Goal: Task Accomplishment & Management: Complete application form

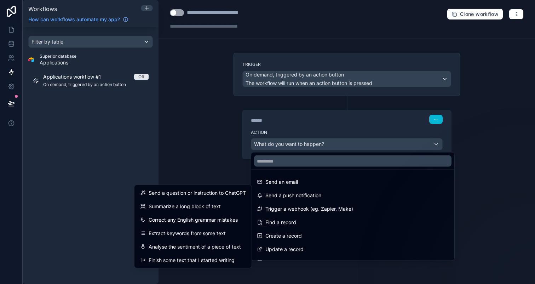
scroll to position [131, 0]
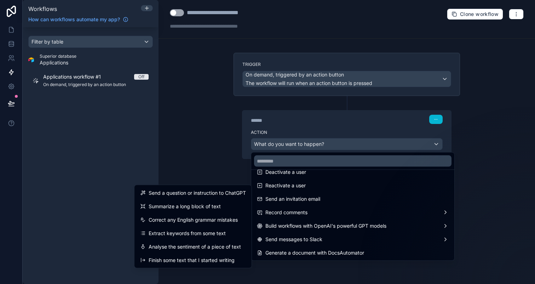
click at [9, 49] on div at bounding box center [267, 142] width 535 height 284
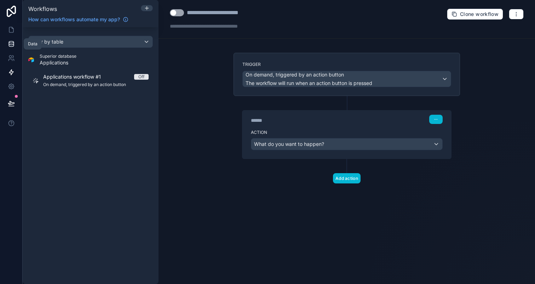
click at [9, 44] on icon at bounding box center [11, 45] width 5 height 3
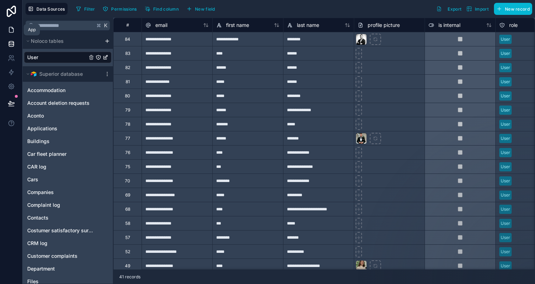
click at [9, 30] on icon at bounding box center [11, 29] width 4 height 5
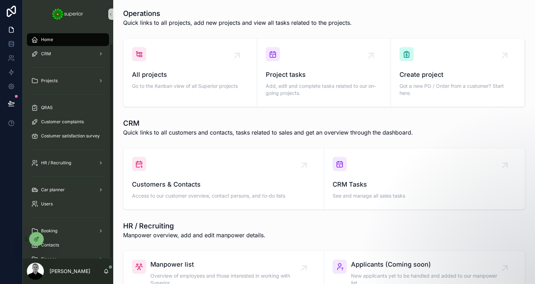
scroll to position [16, 0]
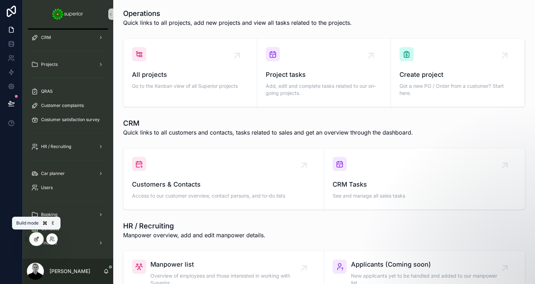
click at [40, 239] on div at bounding box center [36, 238] width 14 height 13
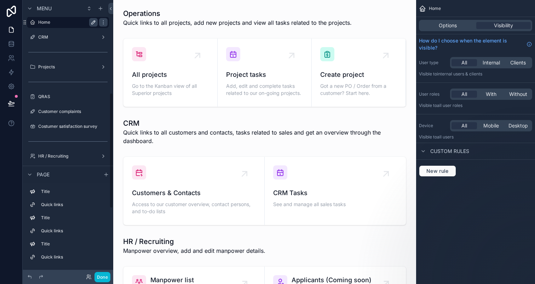
scroll to position [0, 0]
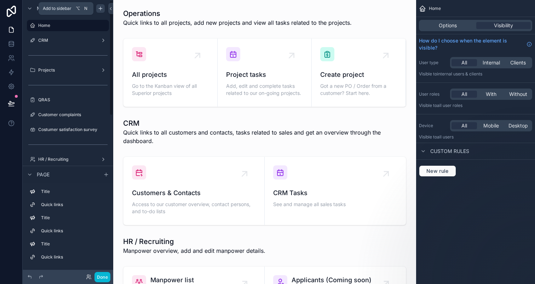
click at [98, 6] on icon "scrollable content" at bounding box center [101, 9] width 6 height 6
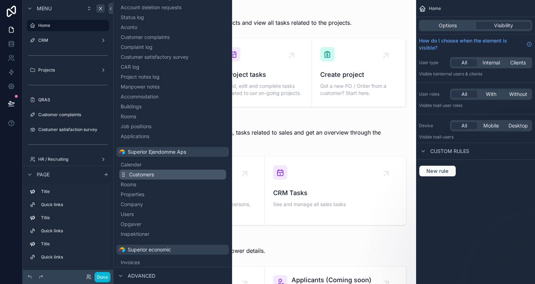
scroll to position [229, 0]
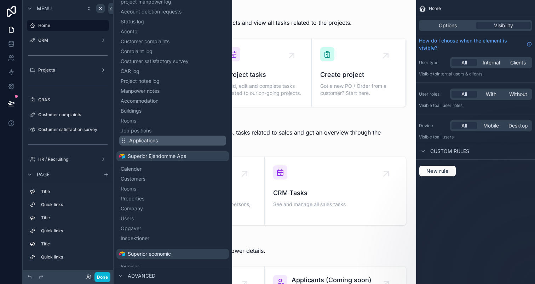
click at [160, 139] on button "Applications" at bounding box center [172, 140] width 107 height 10
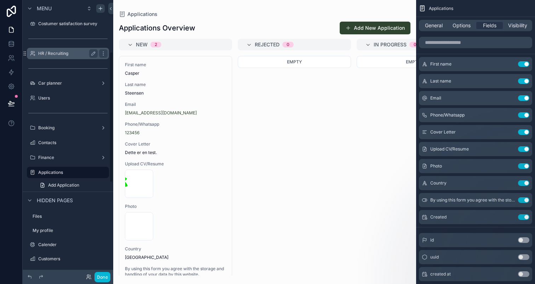
scroll to position [111, 0]
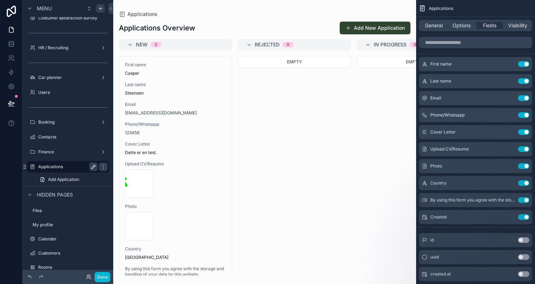
click at [93, 165] on icon "scrollable content" at bounding box center [94, 167] width 4 height 4
click at [81, 165] on input "**********" at bounding box center [62, 166] width 48 height 8
type input "**********"
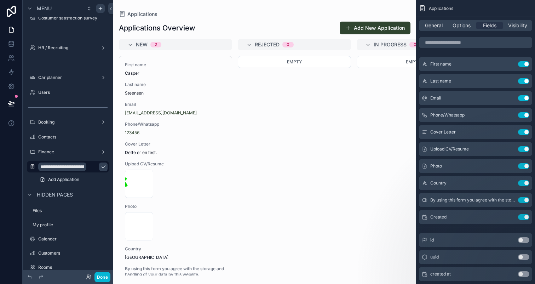
click at [99, 167] on button "scrollable content" at bounding box center [103, 166] width 8 height 8
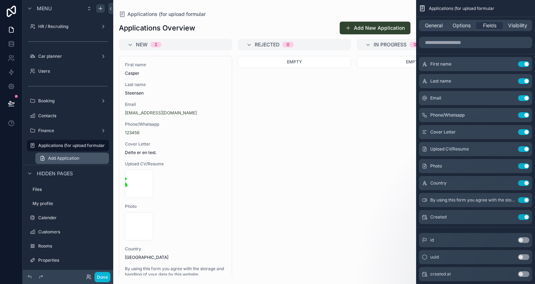
click at [57, 158] on span "Add Application" at bounding box center [63, 158] width 31 height 6
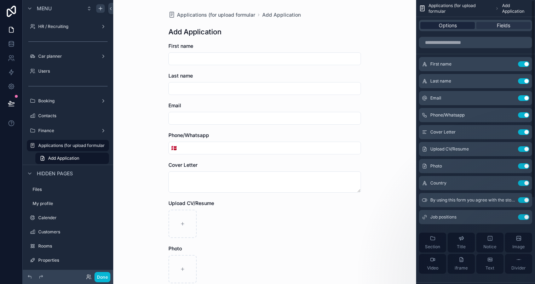
click at [427, 23] on div "Options" at bounding box center [447, 25] width 54 height 7
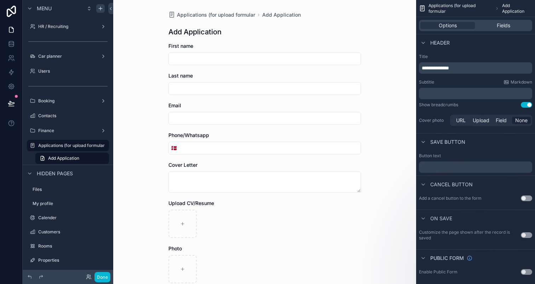
click at [449, 69] on span "**********" at bounding box center [434, 67] width 27 height 5
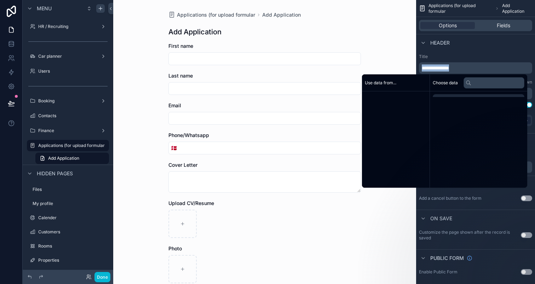
click at [449, 69] on span "**********" at bounding box center [434, 67] width 27 height 5
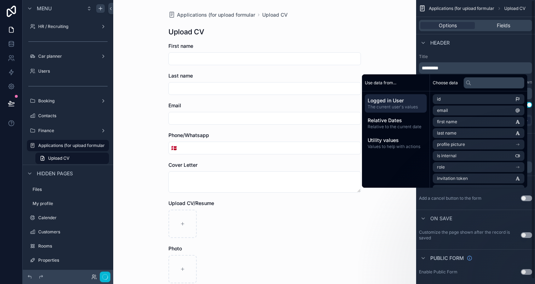
click at [465, 50] on div "Header" at bounding box center [475, 42] width 119 height 17
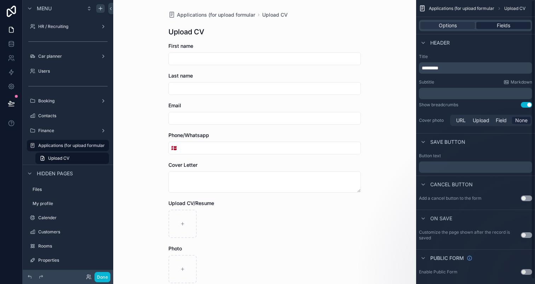
click at [504, 25] on span "Fields" at bounding box center [502, 25] width 13 height 7
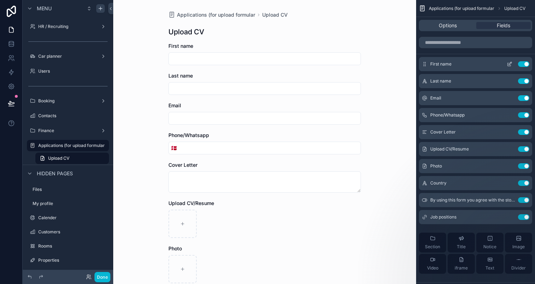
click at [521, 64] on button "Use setting" at bounding box center [523, 64] width 11 height 6
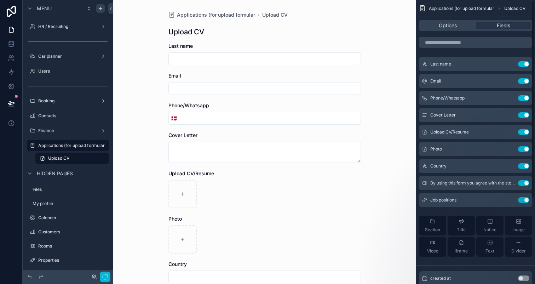
click at [521, 64] on button "Use setting" at bounding box center [523, 64] width 11 height 6
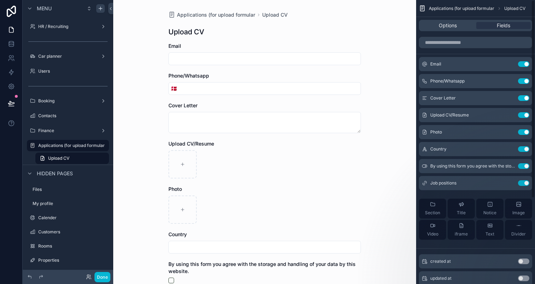
click at [521, 64] on button "Use setting" at bounding box center [523, 64] width 11 height 6
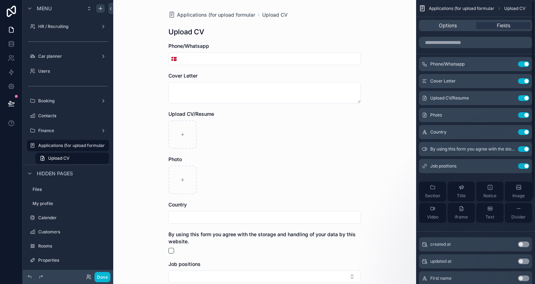
click at [521, 64] on button "Use setting" at bounding box center [523, 64] width 11 height 6
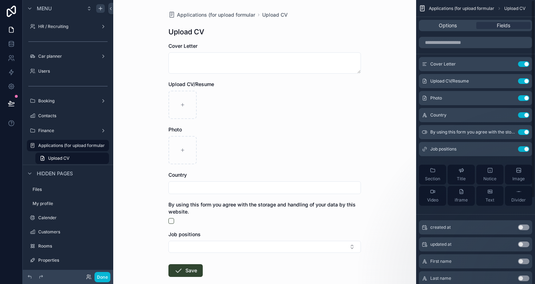
click at [521, 64] on button "Use setting" at bounding box center [523, 64] width 11 height 6
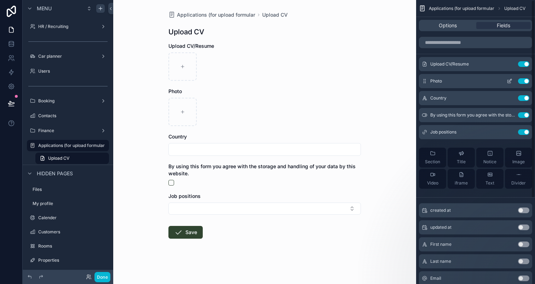
click at [523, 79] on button "Use setting" at bounding box center [523, 81] width 11 height 6
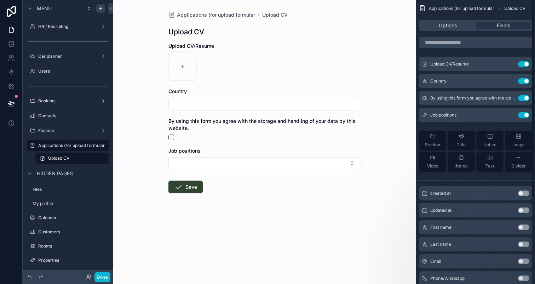
click at [523, 79] on button "Use setting" at bounding box center [523, 81] width 11 height 6
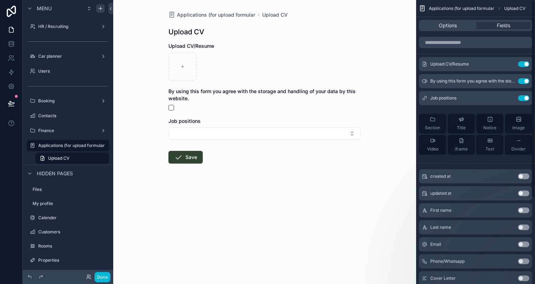
click at [523, 79] on button "Use setting" at bounding box center [523, 81] width 11 height 6
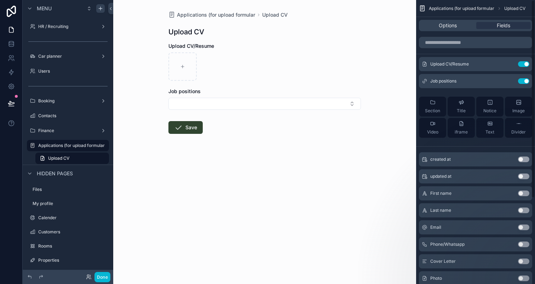
click at [523, 79] on button "Use setting" at bounding box center [523, 81] width 11 height 6
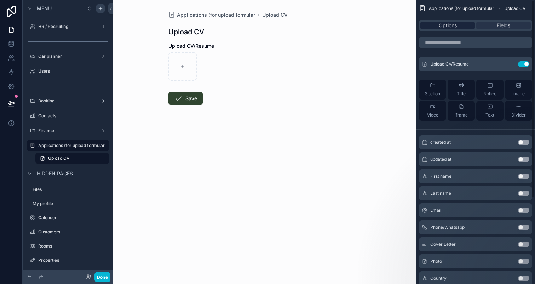
click at [455, 25] on span "Options" at bounding box center [447, 25] width 18 height 7
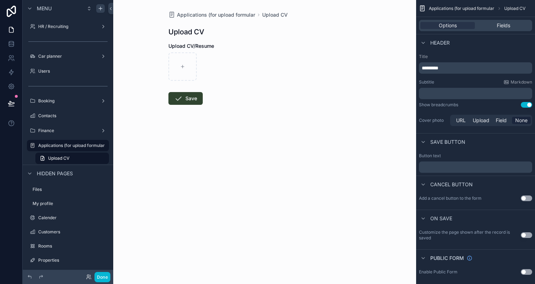
click at [494, 167] on p "﻿" at bounding box center [475, 167] width 109 height 6
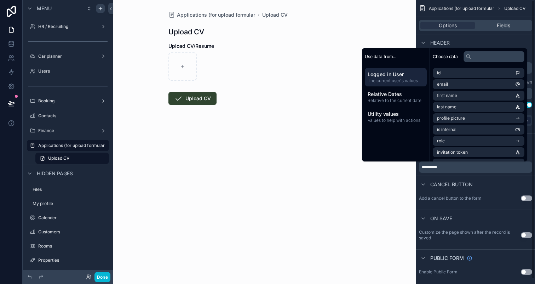
click at [500, 186] on div "Cancel button" at bounding box center [475, 183] width 119 height 17
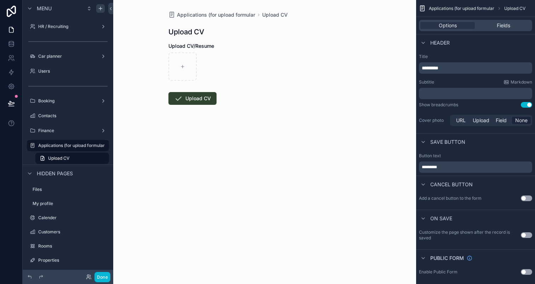
click at [528, 235] on button "Use setting" at bounding box center [525, 235] width 11 height 6
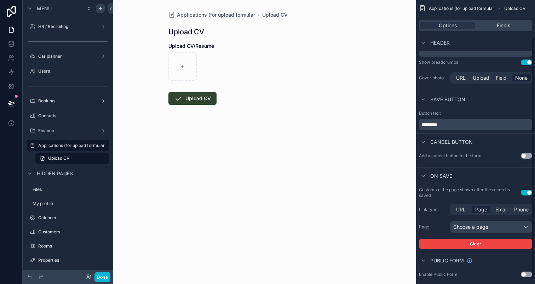
scroll to position [50, 0]
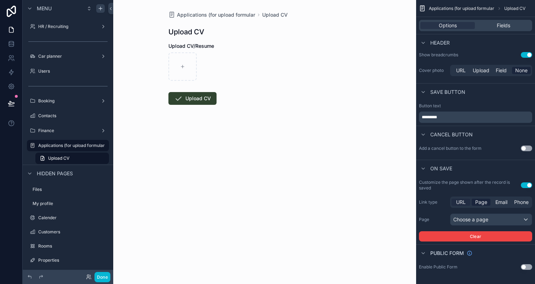
click at [465, 202] on span "URL" at bounding box center [461, 201] width 10 height 7
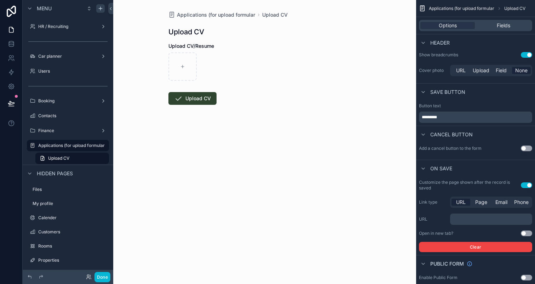
click at [475, 224] on div "﻿" at bounding box center [491, 218] width 82 height 11
click at [475, 218] on p "﻿" at bounding box center [492, 219] width 78 height 6
click at [484, 230] on div "Open in new tab? Use setting" at bounding box center [475, 233] width 113 height 6
click at [531, 232] on div "**********" at bounding box center [475, 142] width 119 height 284
click at [528, 231] on button "Use setting" at bounding box center [525, 233] width 11 height 6
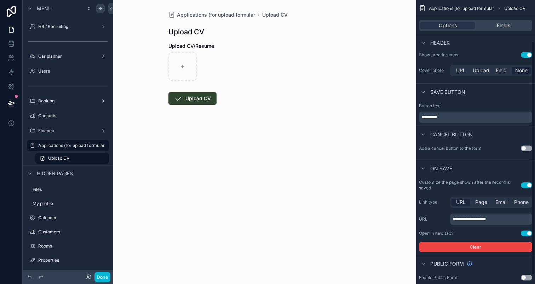
scroll to position [60, 0]
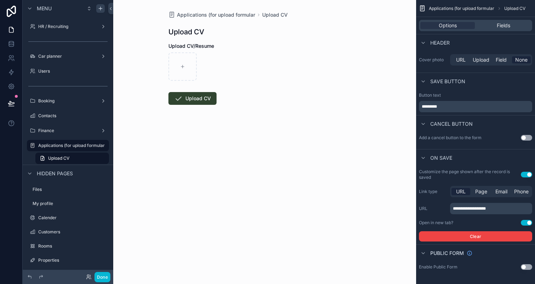
click at [529, 267] on button "Use setting" at bounding box center [525, 267] width 11 height 6
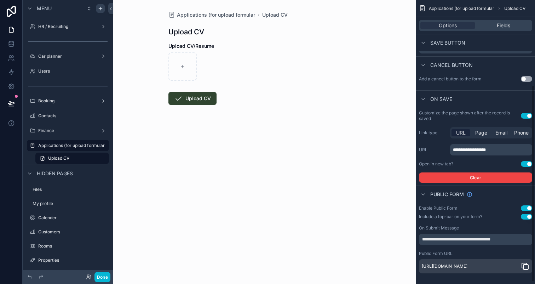
scroll to position [126, 0]
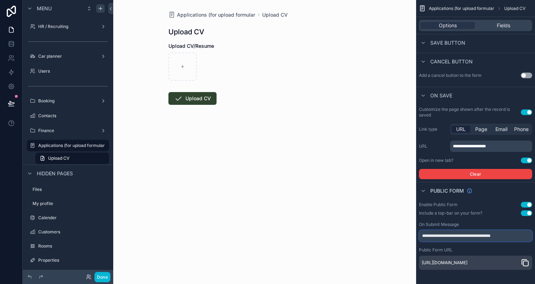
click at [469, 233] on input "**********" at bounding box center [475, 235] width 113 height 11
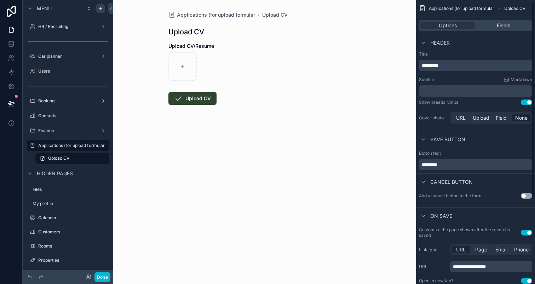
scroll to position [0, 0]
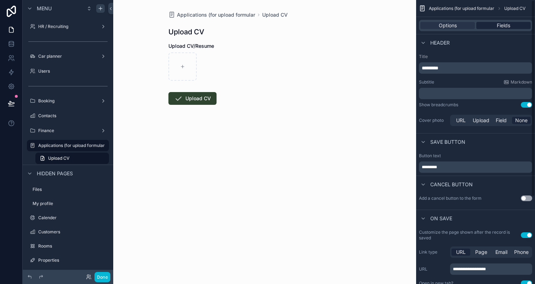
type input "**********"
click at [503, 25] on span "Fields" at bounding box center [502, 25] width 13 height 7
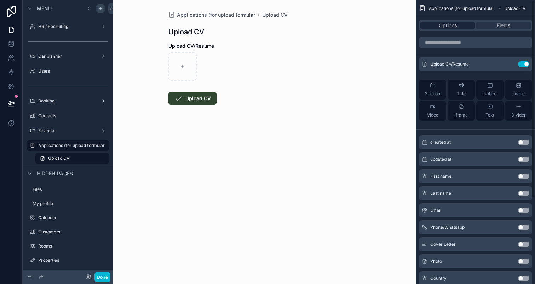
click at [456, 22] on span "Options" at bounding box center [447, 25] width 18 height 7
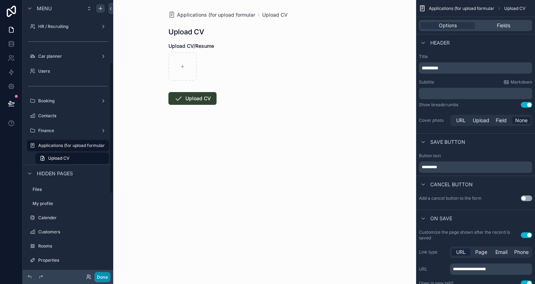
click at [100, 275] on button "Done" at bounding box center [102, 277] width 16 height 10
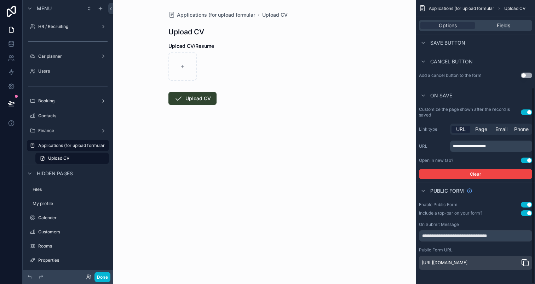
click at [528, 263] on icon "scrollable content" at bounding box center [524, 262] width 8 height 8
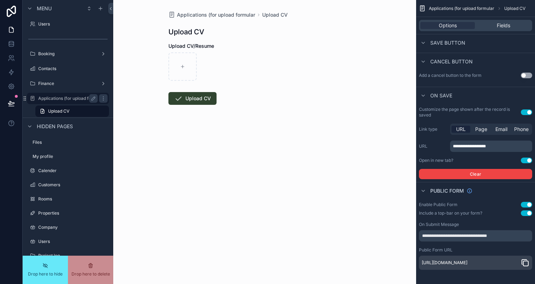
scroll to position [304, 0]
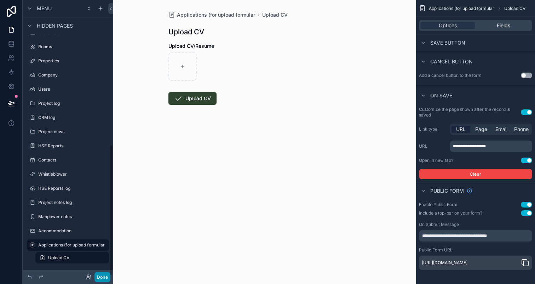
click at [104, 279] on button "Done" at bounding box center [102, 277] width 16 height 10
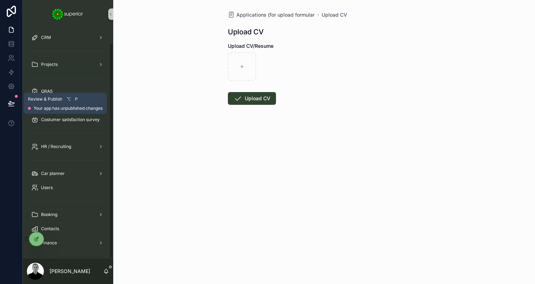
click at [10, 103] on icon at bounding box center [11, 103] width 6 height 4
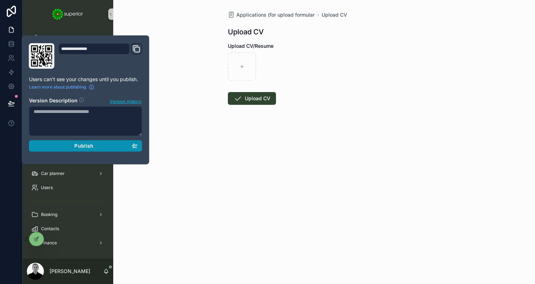
click at [90, 146] on span "Publish" at bounding box center [83, 145] width 19 height 6
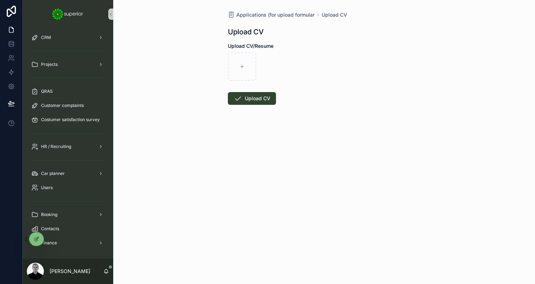
click at [223, 234] on div "Applications (for upload formular Upload CV Upload CV Upload CV/Resume Upload CV" at bounding box center [323, 142] width 421 height 284
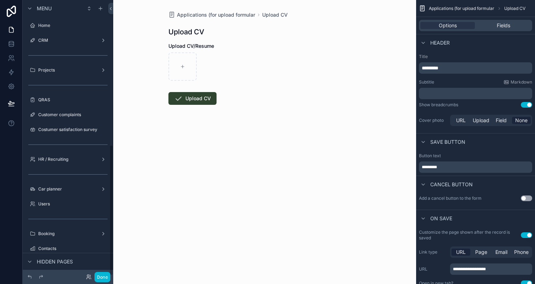
scroll to position [304, 0]
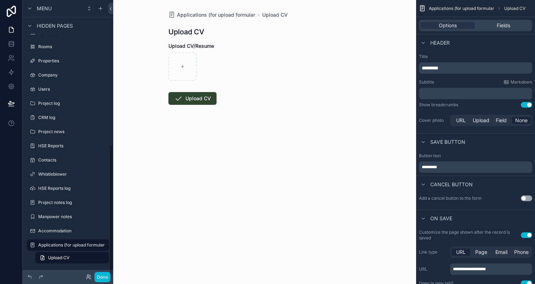
click at [320, 120] on form "Upload CV/Resume Upload CV" at bounding box center [264, 95] width 192 height 107
click at [524, 101] on div "Title ********* Subtitle Markdown ﻿ Show breadcrumbs Use setting Cover photo UR…" at bounding box center [475, 90] width 119 height 79
click at [524, 104] on button "Use setting" at bounding box center [525, 105] width 11 height 6
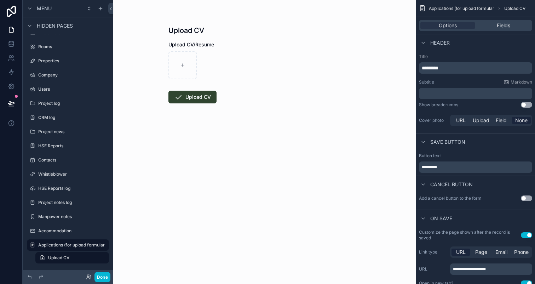
click at [458, 95] on p "﻿" at bounding box center [475, 93] width 109 height 7
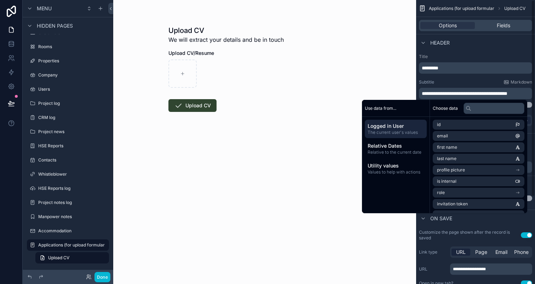
scroll to position [0, 0]
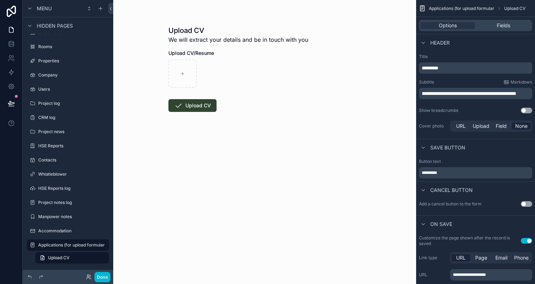
click at [477, 76] on div "**********" at bounding box center [475, 93] width 119 height 85
click at [460, 97] on p "**********" at bounding box center [475, 93] width 109 height 7
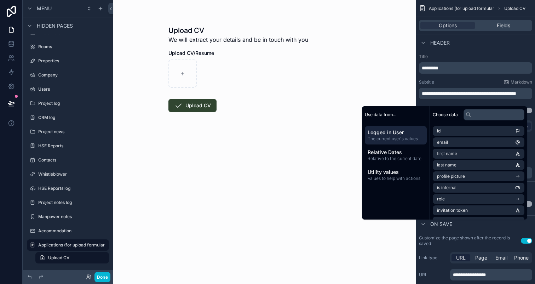
click at [462, 81] on div "Subtitle Markdown" at bounding box center [475, 82] width 113 height 6
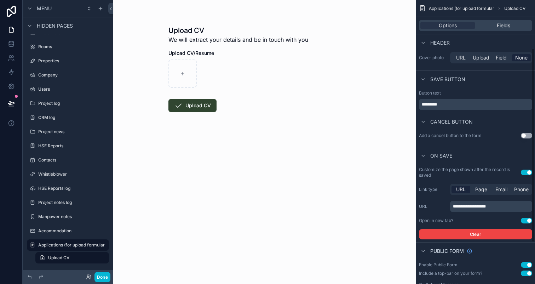
scroll to position [61, 0]
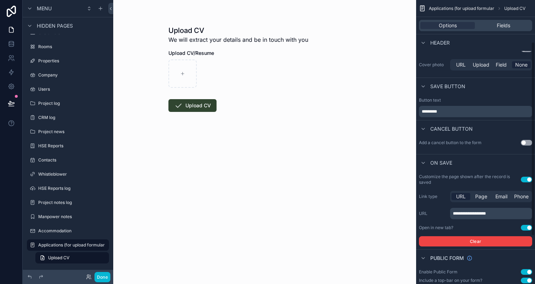
click at [448, 111] on p "*********" at bounding box center [475, 112] width 109 height 6
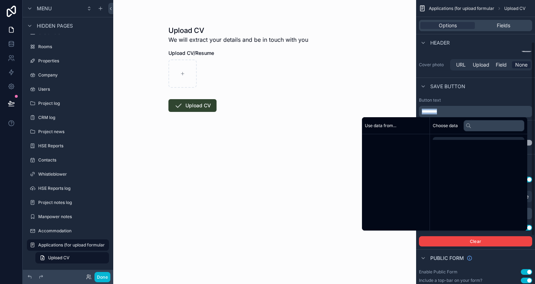
click at [448, 111] on p "*********" at bounding box center [475, 112] width 109 height 6
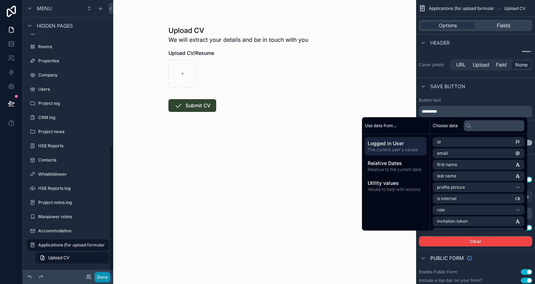
click at [104, 275] on button "Done" at bounding box center [102, 277] width 16 height 10
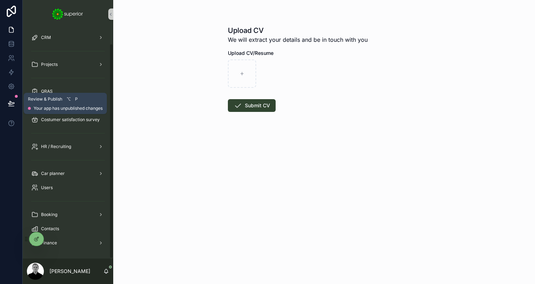
click at [14, 106] on icon at bounding box center [11, 103] width 7 height 7
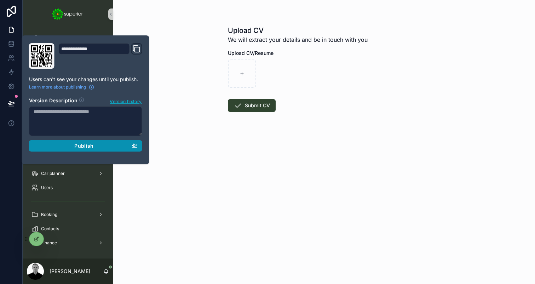
click at [80, 145] on span "Publish" at bounding box center [83, 145] width 19 height 6
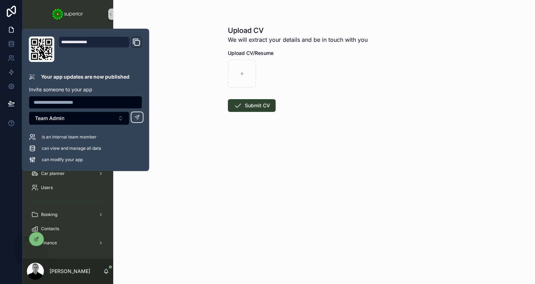
click at [348, 99] on form "Upload CV/Resume Submit CV" at bounding box center [324, 102] width 192 height 107
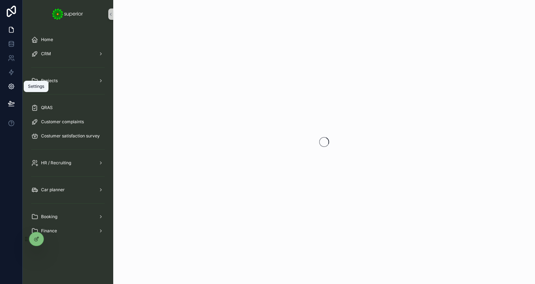
click at [13, 91] on link at bounding box center [11, 86] width 22 height 14
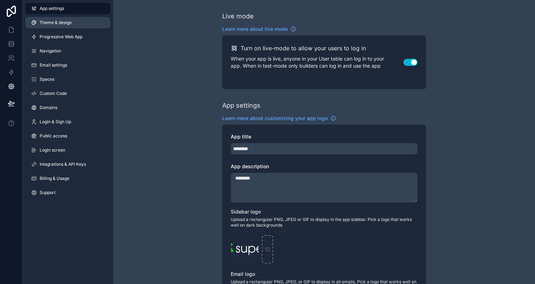
click at [75, 22] on link "Theme & design" at bounding box center [67, 22] width 85 height 11
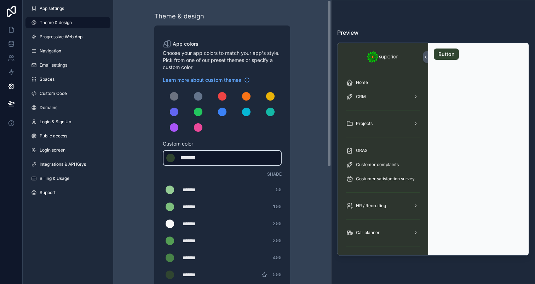
click at [193, 158] on div "*******" at bounding box center [197, 157] width 35 height 8
type div "*******"
copy div "******"
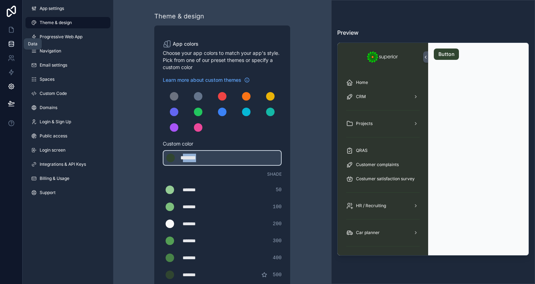
click at [13, 40] on icon at bounding box center [11, 43] width 7 height 7
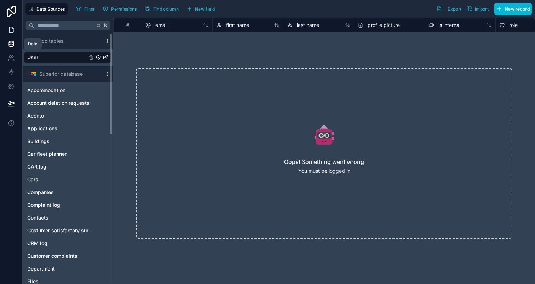
click at [8, 32] on icon at bounding box center [11, 29] width 7 height 7
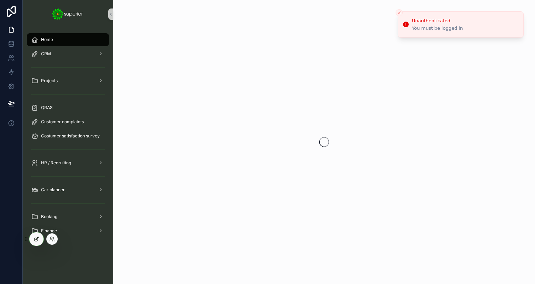
click at [40, 237] on div at bounding box center [36, 238] width 14 height 13
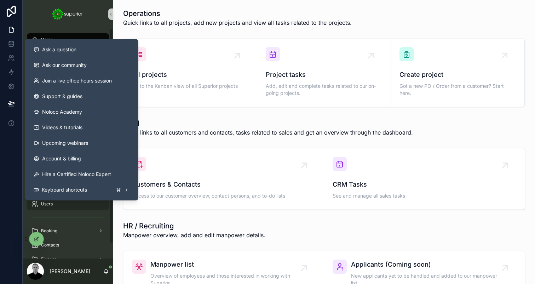
scroll to position [16, 0]
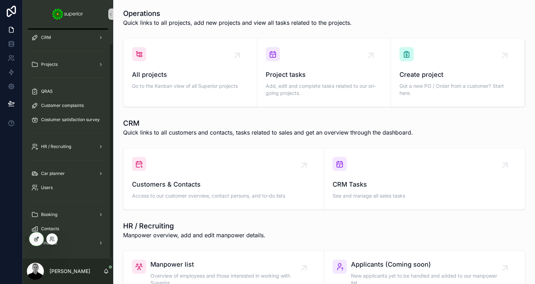
click at [41, 240] on div at bounding box center [36, 238] width 14 height 13
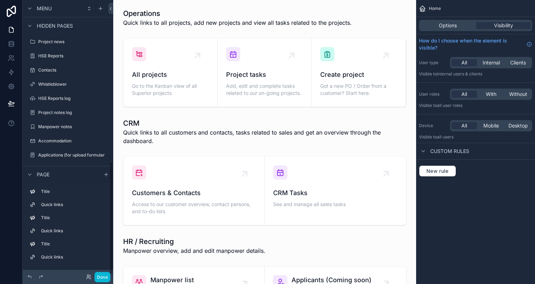
scroll to position [395, 0]
click at [66, 152] on label "Applications (for upload formular" at bounding box center [71, 154] width 66 height 6
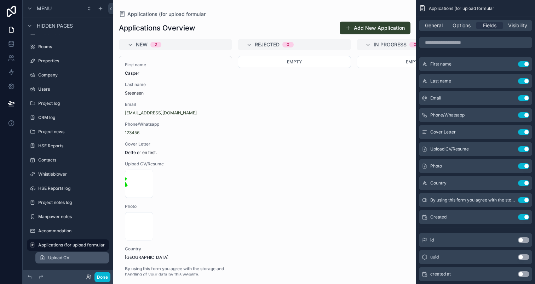
click at [57, 257] on span "Upload CV" at bounding box center [58, 258] width 21 height 6
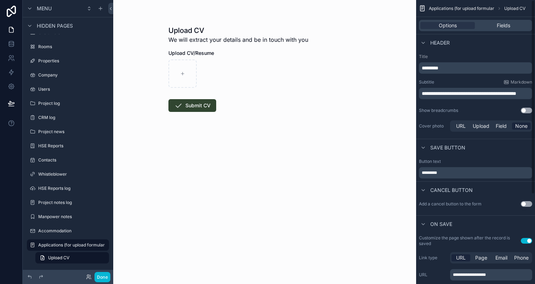
click at [496, 21] on div "Options Fields" at bounding box center [475, 25] width 113 height 11
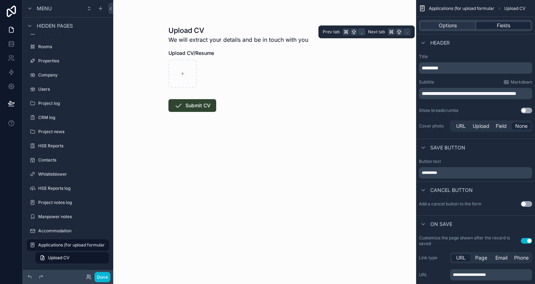
click at [496, 25] on div "Fields" at bounding box center [503, 25] width 54 height 7
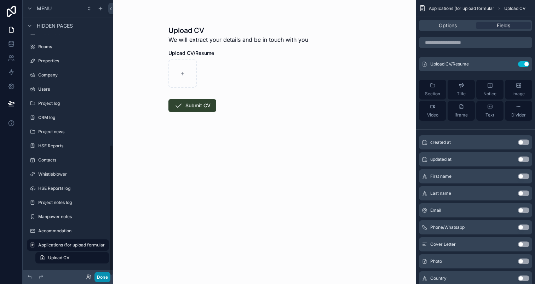
click at [102, 281] on button "Done" at bounding box center [102, 277] width 16 height 10
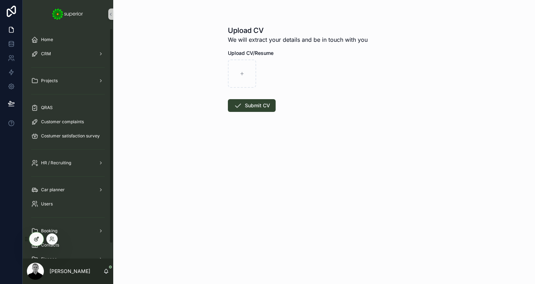
click at [37, 239] on icon at bounding box center [35, 239] width 3 height 3
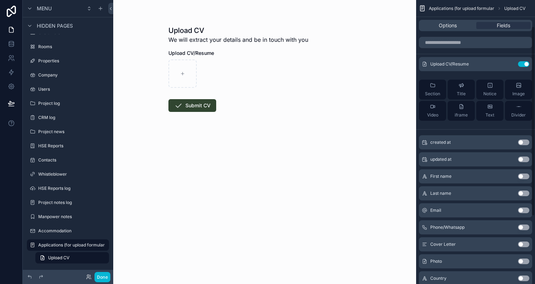
scroll to position [140, 0]
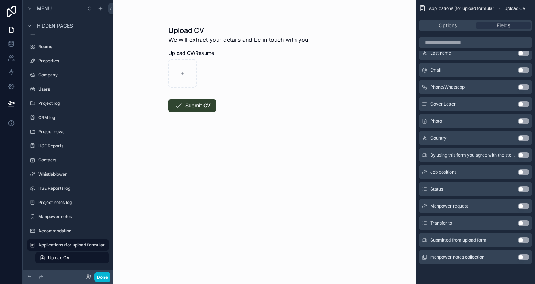
click at [524, 237] on button "Use setting" at bounding box center [523, 240] width 11 height 6
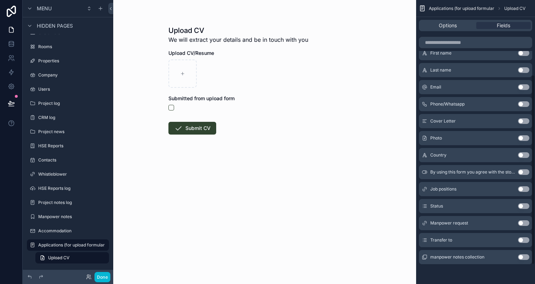
scroll to position [0, 0]
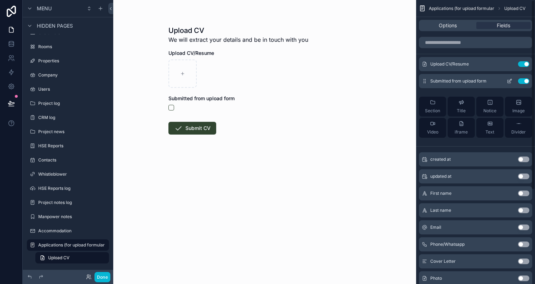
click at [507, 79] on icon "scrollable content" at bounding box center [509, 81] width 6 height 6
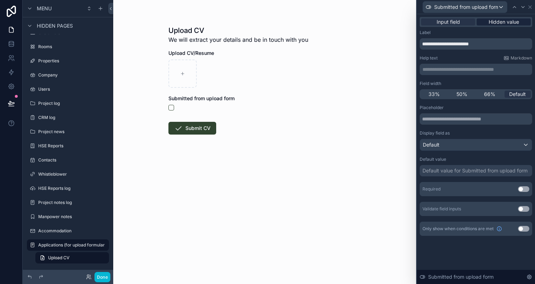
click at [502, 22] on span "Hidden value" at bounding box center [503, 21] width 30 height 7
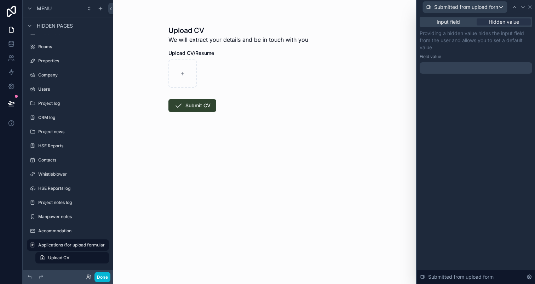
click at [442, 72] on div at bounding box center [475, 67] width 112 height 11
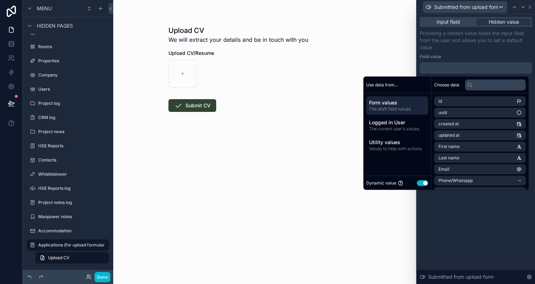
click at [416, 182] on button "Use setting" at bounding box center [421, 183] width 11 height 6
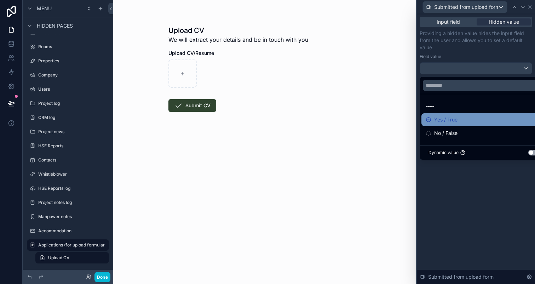
click at [454, 121] on span "Yes / True" at bounding box center [445, 119] width 23 height 8
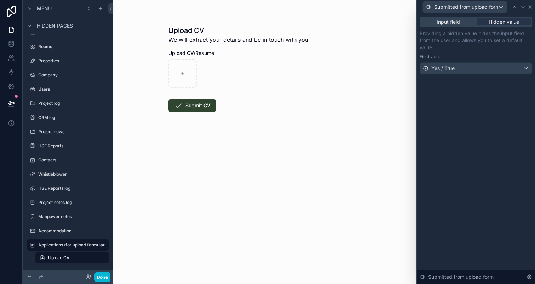
click at [335, 183] on div "Upload CV We will extract your details and be in touch with you Upload CV/Resum…" at bounding box center [264, 142] width 303 height 284
click at [103, 275] on button "Done" at bounding box center [102, 277] width 16 height 10
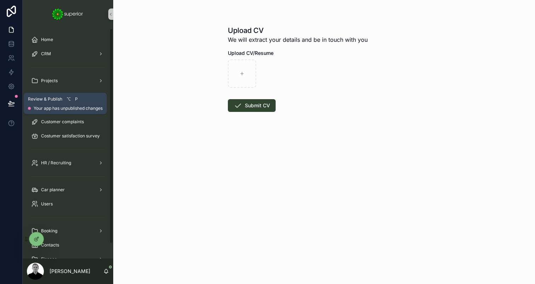
click at [10, 104] on icon at bounding box center [11, 103] width 7 height 7
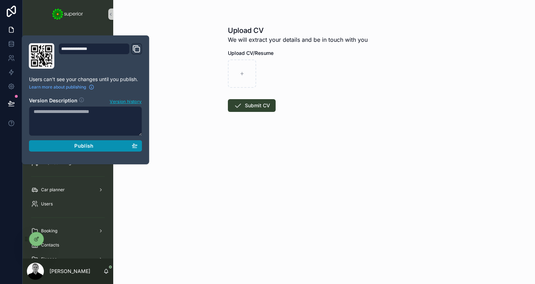
click at [69, 146] on div "Publish" at bounding box center [86, 145] width 104 height 6
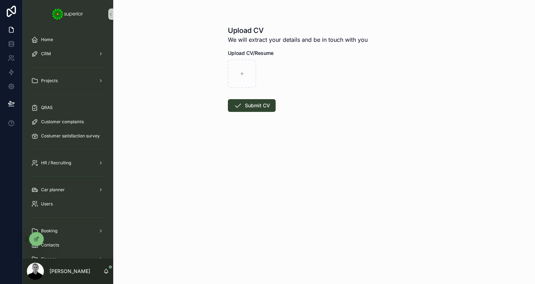
click at [206, 128] on div "Upload CV We will extract your details and be in touch with you Upload CV/Resum…" at bounding box center [323, 142] width 421 height 284
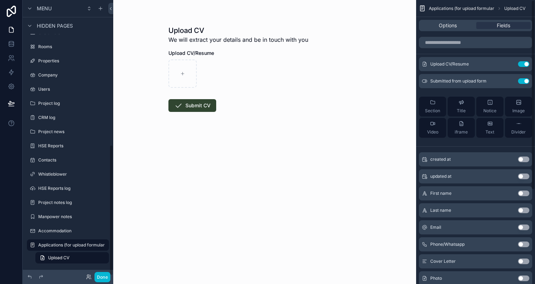
scroll to position [140, 0]
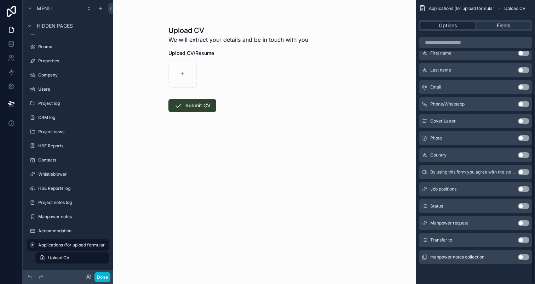
click at [450, 23] on span "Options" at bounding box center [447, 25] width 18 height 7
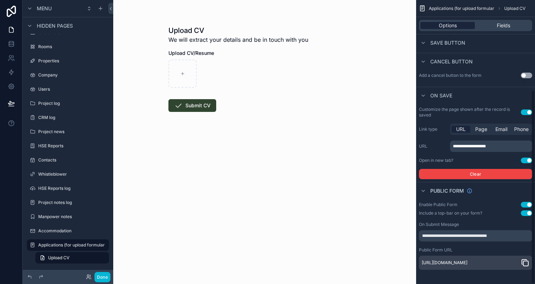
scroll to position [131, 0]
click at [526, 260] on icon "scrollable content" at bounding box center [524, 262] width 8 height 8
click at [100, 275] on button "Done" at bounding box center [102, 277] width 16 height 10
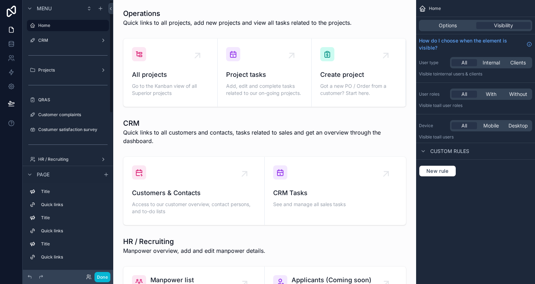
scroll to position [395, 0]
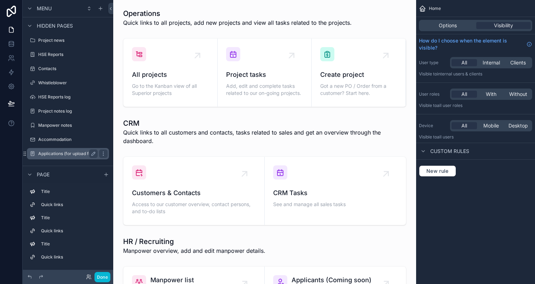
click at [65, 153] on label "Applications (for upload formular" at bounding box center [71, 154] width 66 height 6
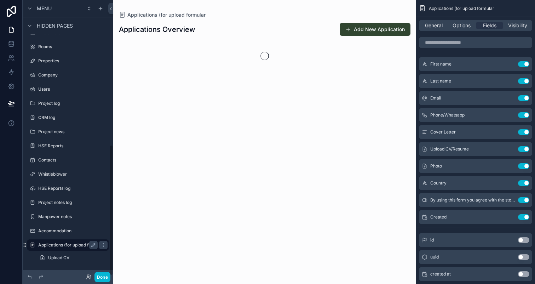
scroll to position [304, 0]
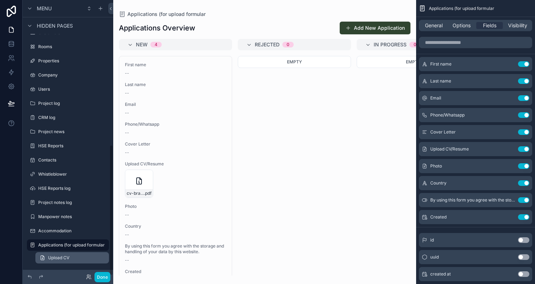
click at [60, 254] on link "Upload CV" at bounding box center [72, 257] width 74 height 11
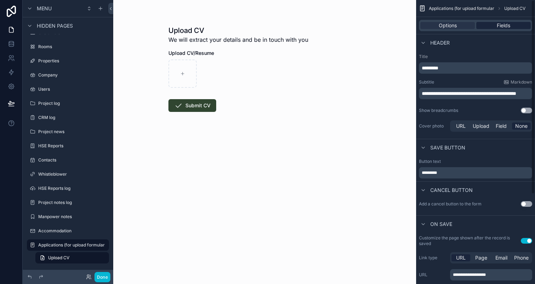
click at [500, 24] on span "Fields" at bounding box center [502, 25] width 13 height 7
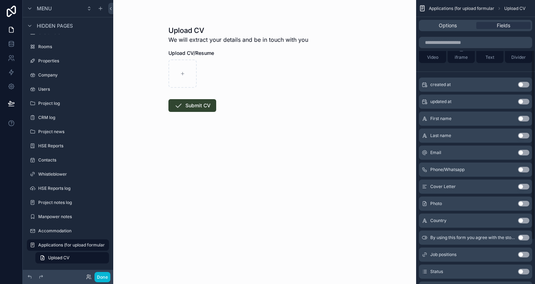
scroll to position [81, 0]
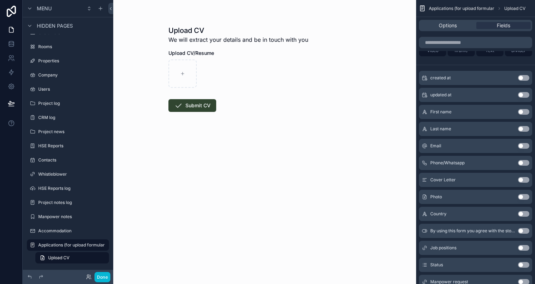
click at [520, 195] on button "Use setting" at bounding box center [523, 197] width 11 height 6
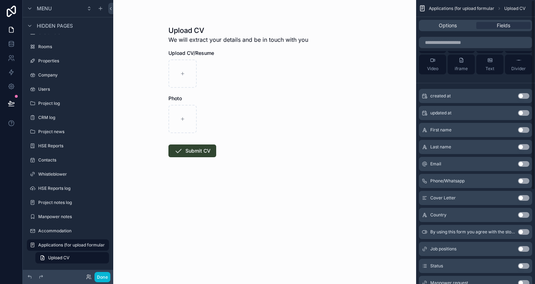
scroll to position [0, 0]
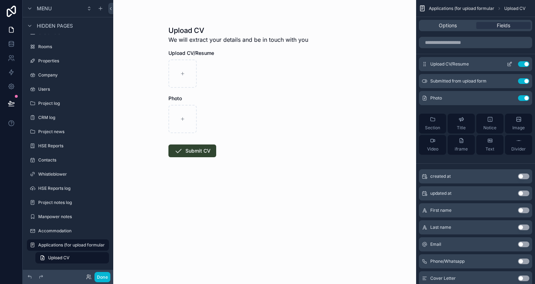
click at [507, 64] on icon "scrollable content" at bounding box center [509, 64] width 6 height 6
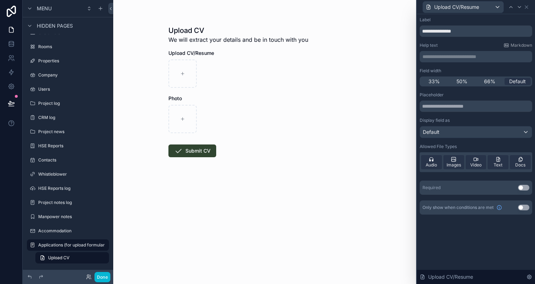
click at [526, 187] on button "Use setting" at bounding box center [523, 188] width 11 height 6
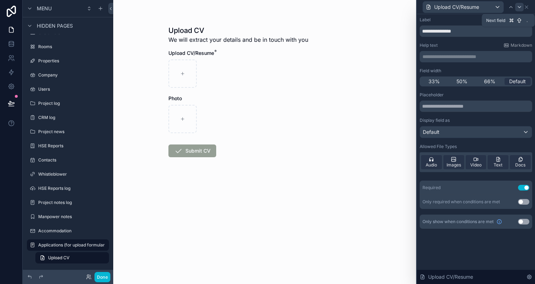
click at [518, 6] on icon at bounding box center [519, 7] width 6 height 6
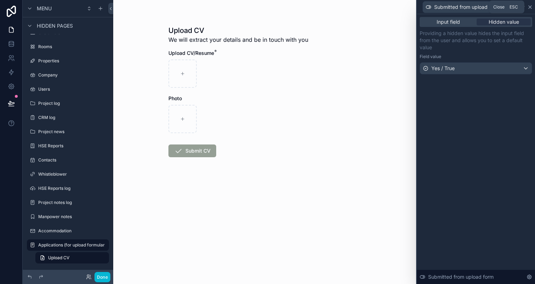
click at [527, 4] on icon at bounding box center [530, 7] width 6 height 6
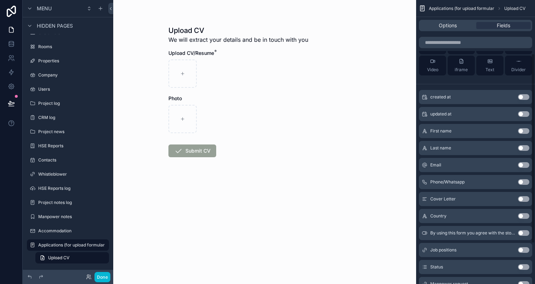
scroll to position [80, 0]
click at [524, 164] on button "Use setting" at bounding box center [523, 165] width 11 height 6
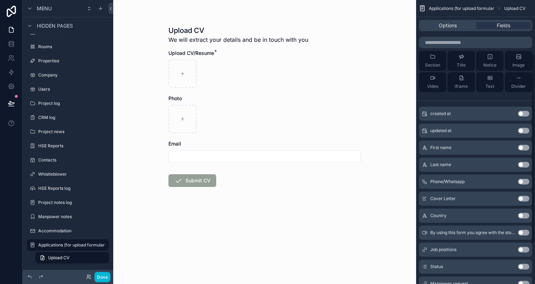
click at [524, 182] on button "Use setting" at bounding box center [523, 182] width 11 height 6
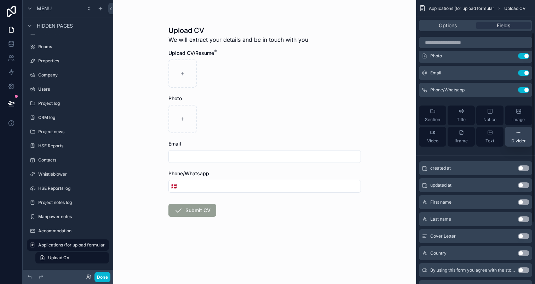
scroll to position [12, 0]
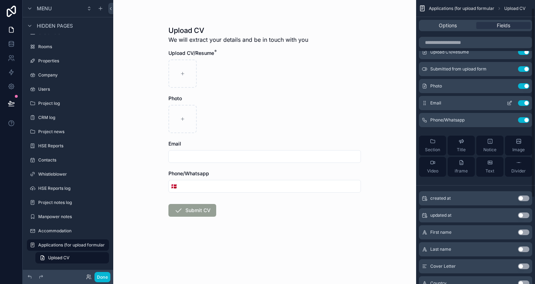
click at [524, 102] on button "Use setting" at bounding box center [523, 103] width 11 height 6
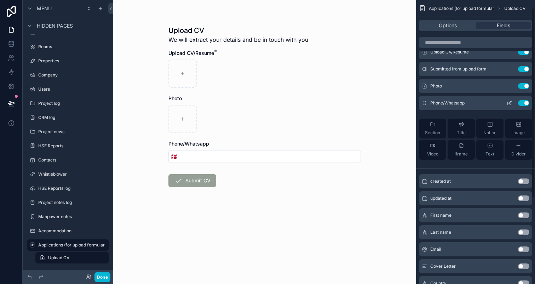
click at [524, 103] on button "Use setting" at bounding box center [523, 103] width 11 height 6
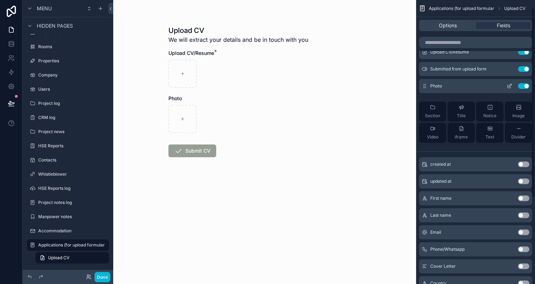
scroll to position [0, 0]
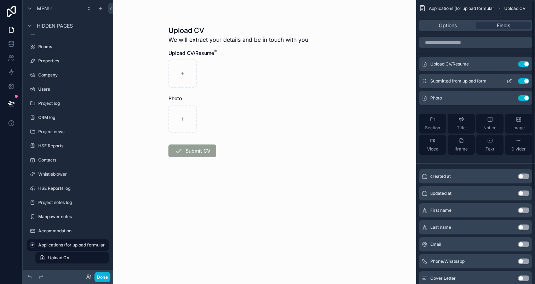
click at [509, 80] on icon "scrollable content" at bounding box center [509, 81] width 6 height 6
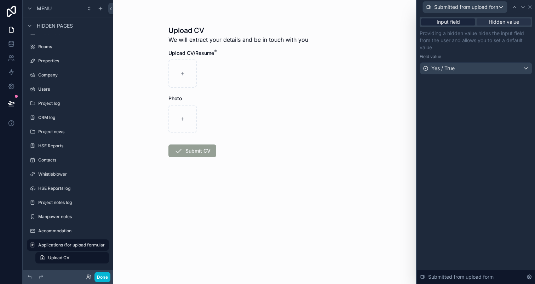
click at [457, 23] on span "Input field" at bounding box center [447, 21] width 23 height 7
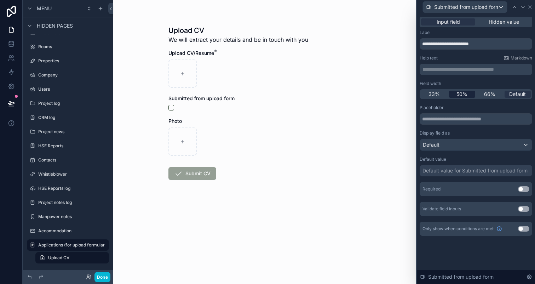
click at [466, 95] on span "50%" at bounding box center [461, 94] width 11 height 7
click at [504, 22] on span "Hidden value" at bounding box center [503, 21] width 30 height 7
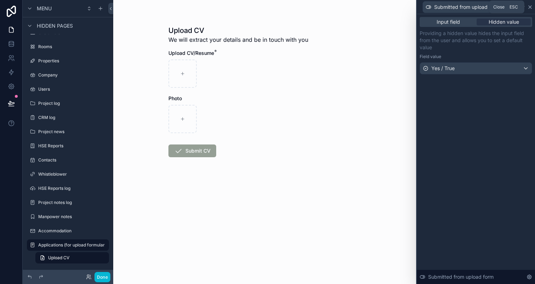
click at [527, 8] on icon at bounding box center [530, 7] width 6 height 6
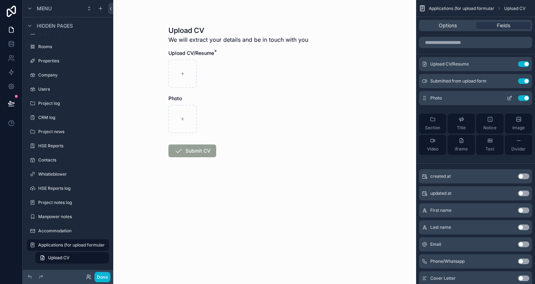
click at [508, 97] on icon "scrollable content" at bounding box center [509, 98] width 6 height 6
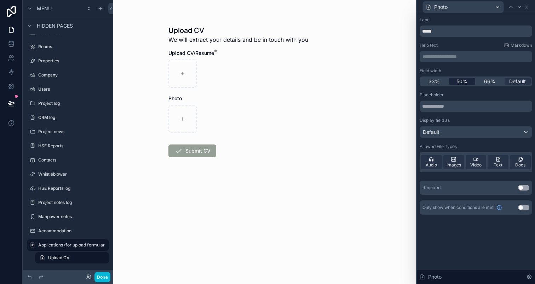
click at [461, 83] on span "50%" at bounding box center [461, 81] width 11 height 7
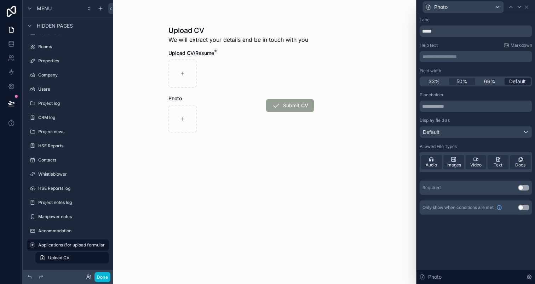
click at [518, 80] on span "Default" at bounding box center [517, 81] width 17 height 7
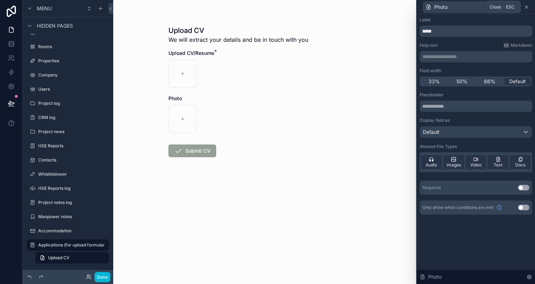
click at [529, 8] on icon at bounding box center [526, 7] width 6 height 6
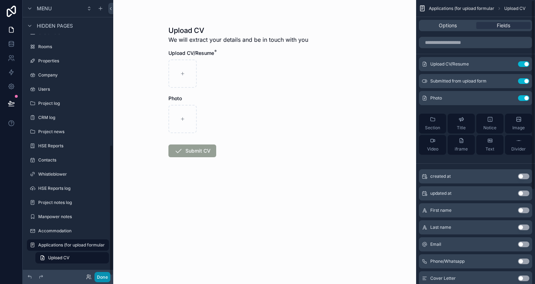
click at [101, 275] on button "Done" at bounding box center [102, 277] width 16 height 10
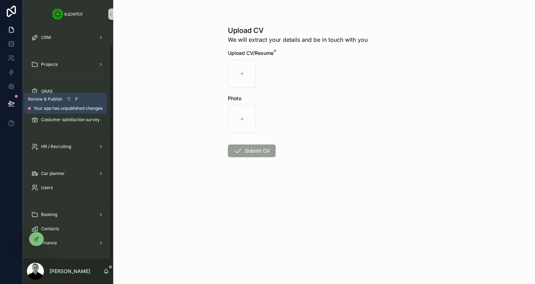
click at [9, 104] on icon at bounding box center [11, 103] width 7 height 7
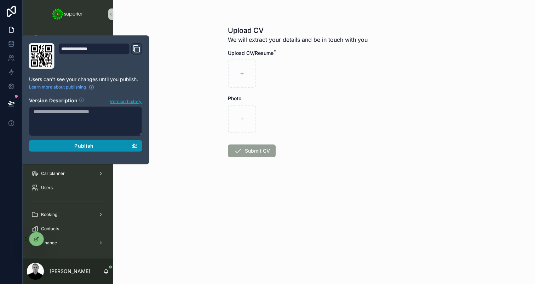
click at [121, 147] on div "Publish" at bounding box center [86, 145] width 104 height 6
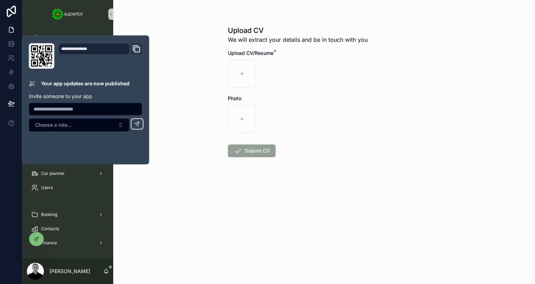
click at [348, 121] on div "scrollable content" at bounding box center [324, 119] width 192 height 28
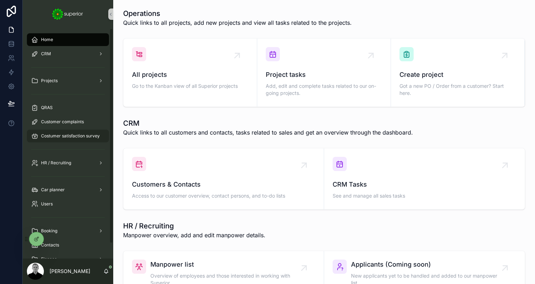
scroll to position [16, 0]
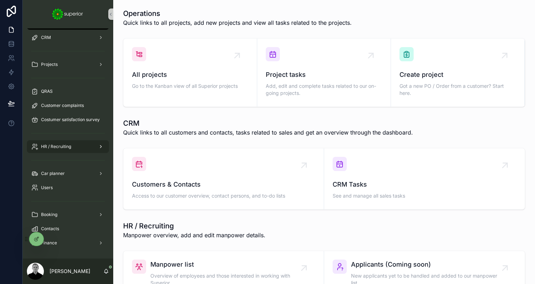
click at [74, 144] on div "HR / Recruiting" at bounding box center [68, 146] width 74 height 11
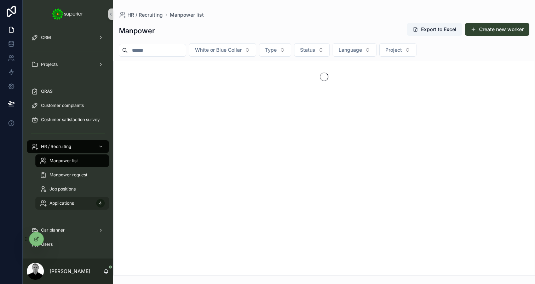
click at [66, 202] on span "Applications" at bounding box center [61, 203] width 24 height 6
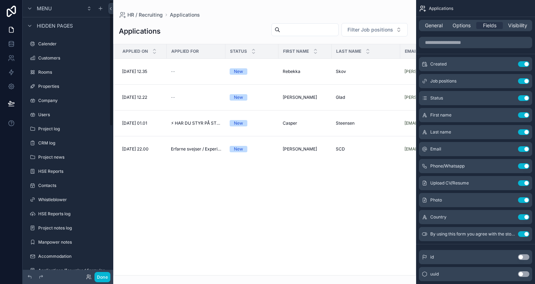
scroll to position [325, 0]
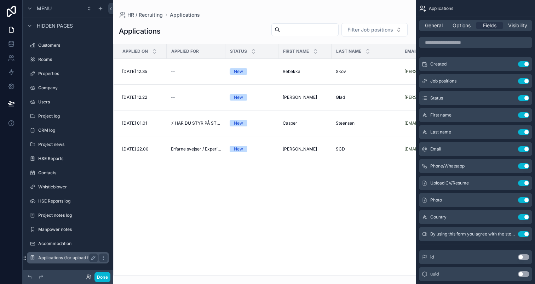
click at [64, 256] on label "Applications (for upload formular" at bounding box center [71, 258] width 66 height 6
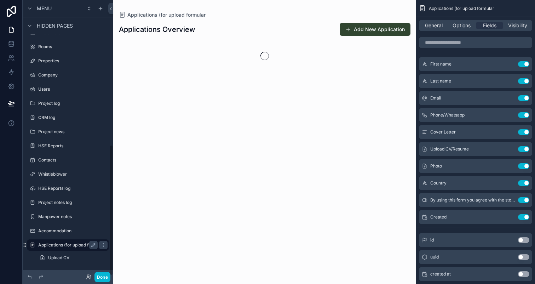
scroll to position [304, 0]
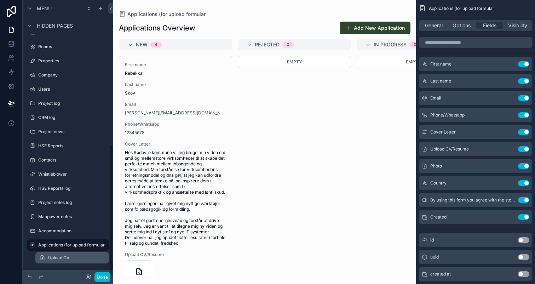
click at [70, 255] on link "Upload CV" at bounding box center [72, 257] width 74 height 11
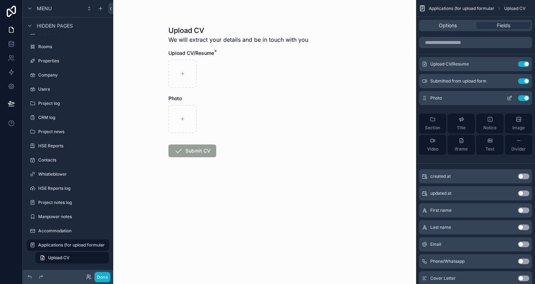
click at [524, 99] on button "Use setting" at bounding box center [523, 98] width 11 height 6
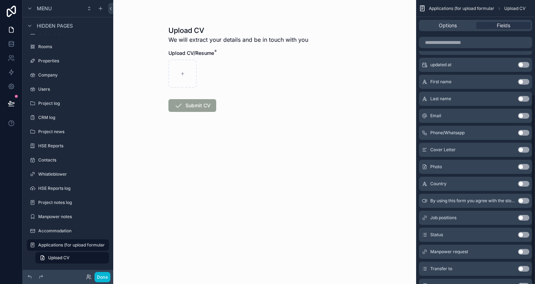
scroll to position [140, 0]
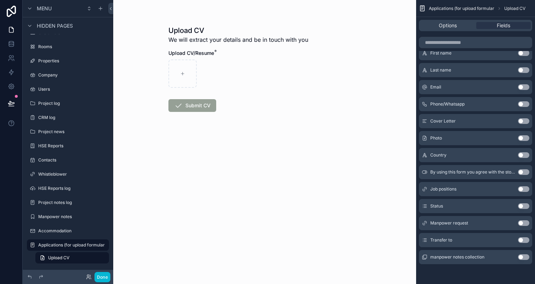
click at [520, 172] on button "Use setting" at bounding box center [523, 172] width 11 height 6
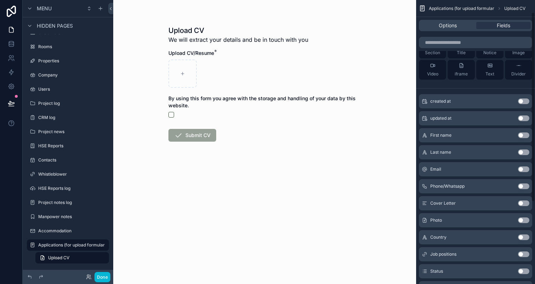
scroll to position [0, 0]
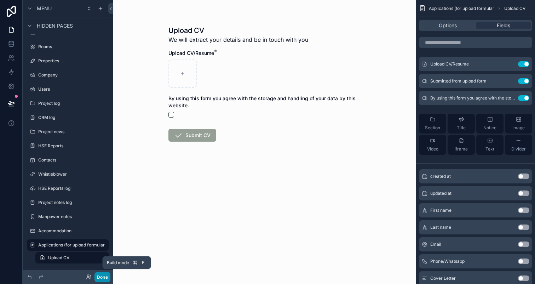
click at [103, 273] on button "Done" at bounding box center [102, 277] width 16 height 10
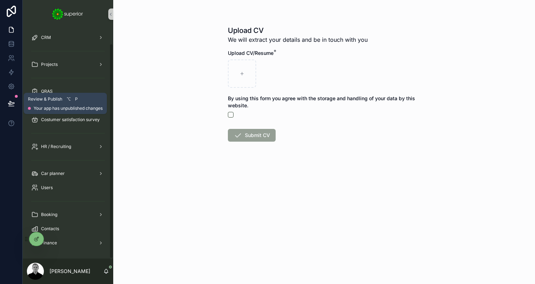
click at [9, 99] on button at bounding box center [12, 103] width 16 height 20
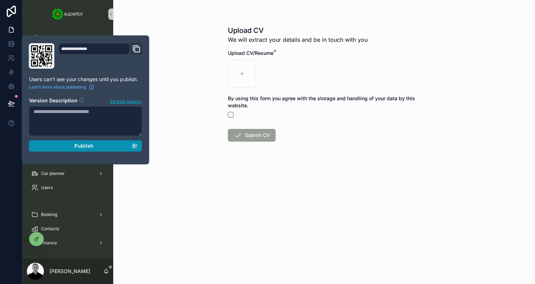
click at [96, 146] on div "Publish" at bounding box center [86, 145] width 104 height 6
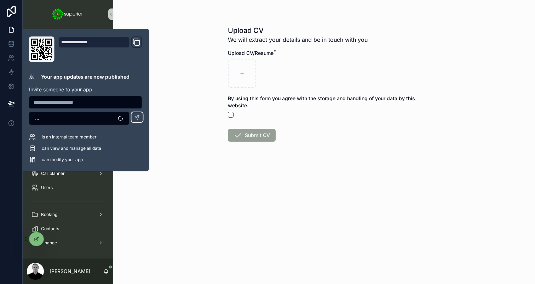
click at [283, 231] on div "Upload CV We will extract your details and be in touch with you Upload CV/Resum…" at bounding box center [323, 142] width 421 height 284
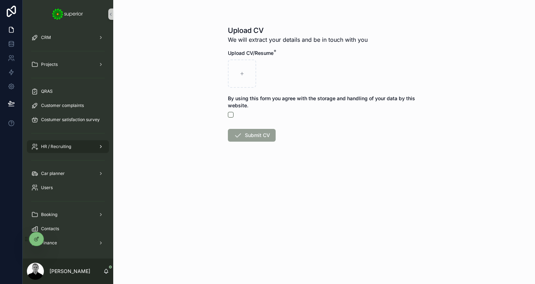
click at [80, 146] on div "HR / Recruiting" at bounding box center [68, 146] width 74 height 11
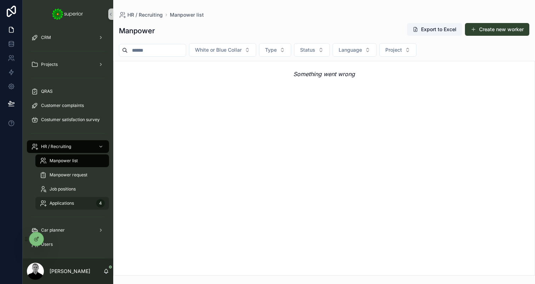
click at [74, 202] on span "Applications" at bounding box center [61, 203] width 24 height 6
